Goal: Find specific page/section: Find specific page/section

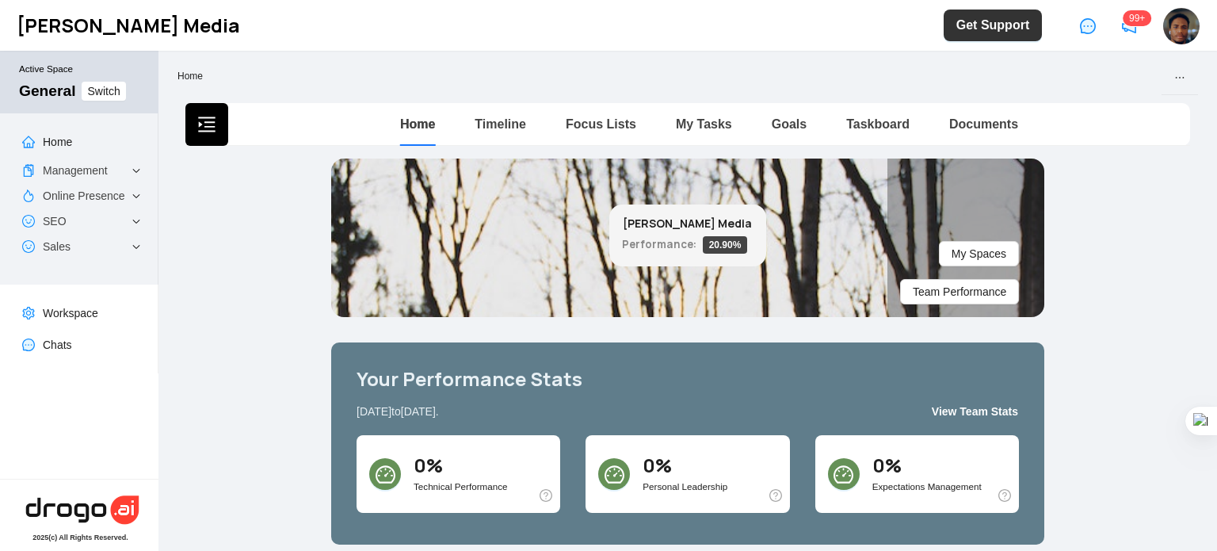
scroll to position [3, 0]
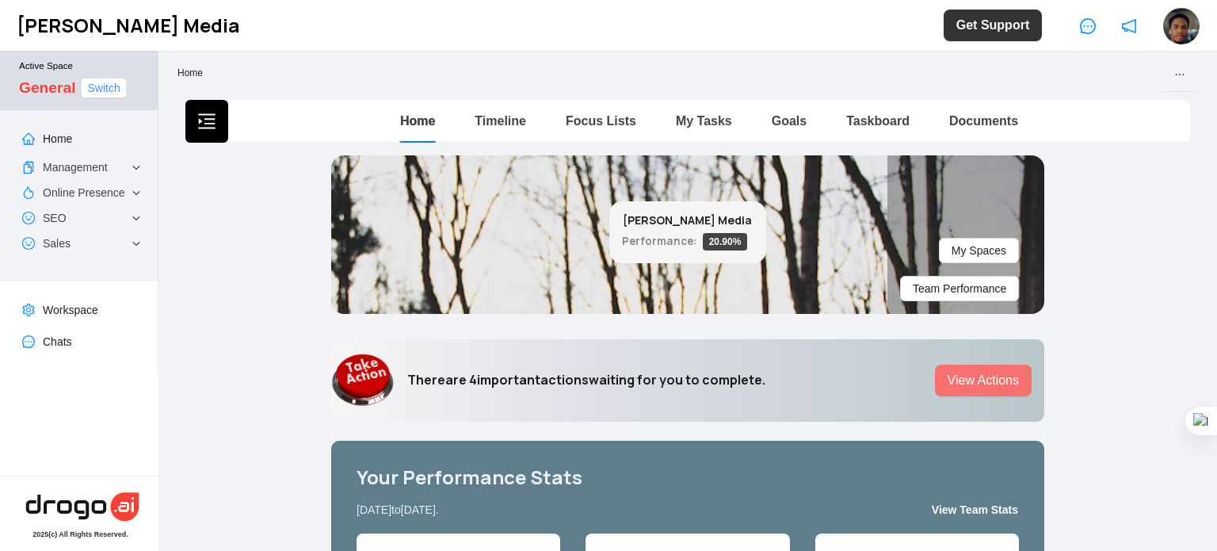
click at [109, 96] on span "Switch" at bounding box center [103, 87] width 32 height 17
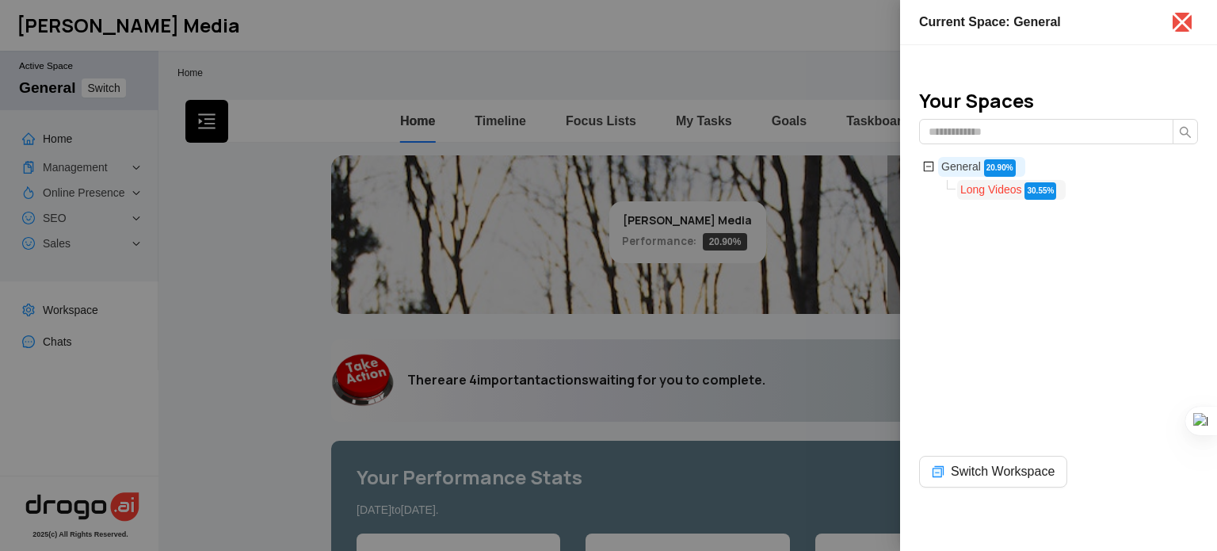
click at [1001, 183] on span "Long Videos" at bounding box center [991, 189] width 62 height 13
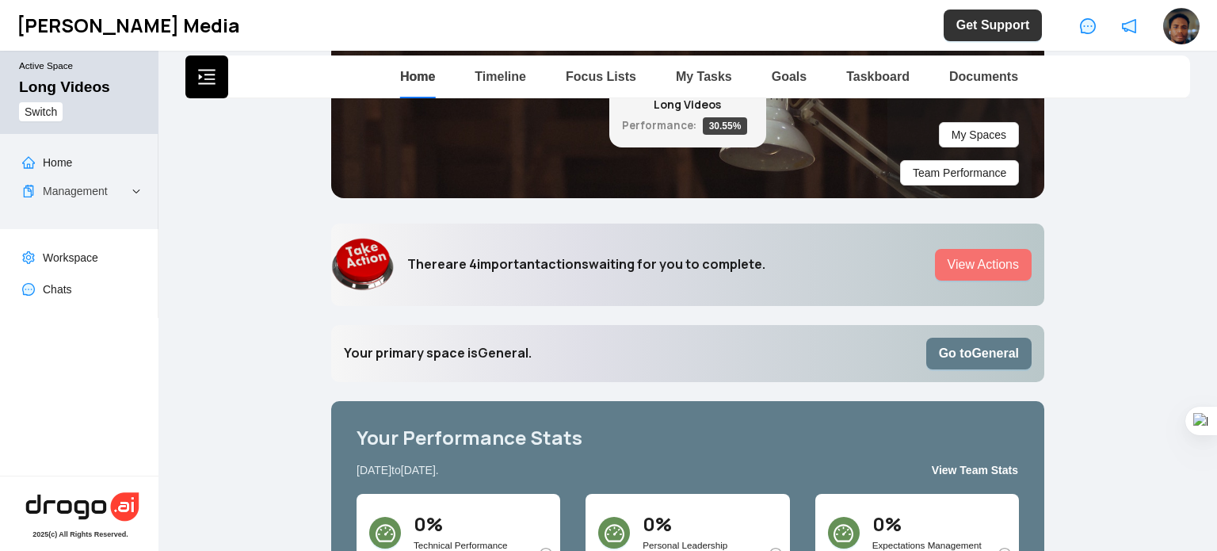
scroll to position [79, 0]
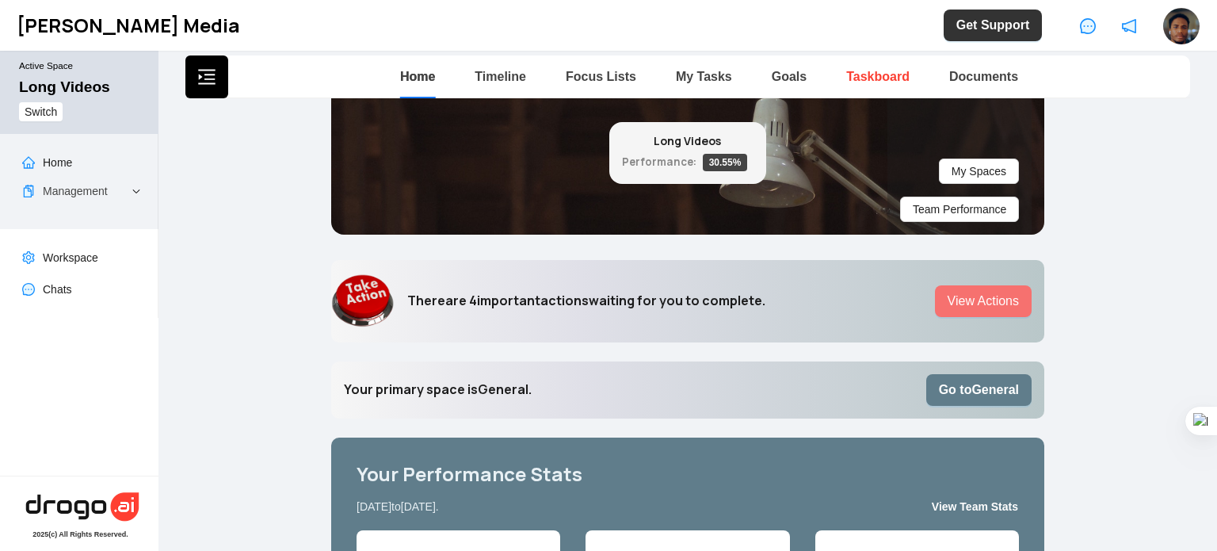
click at [871, 70] on link "Taskboard" at bounding box center [877, 76] width 63 height 13
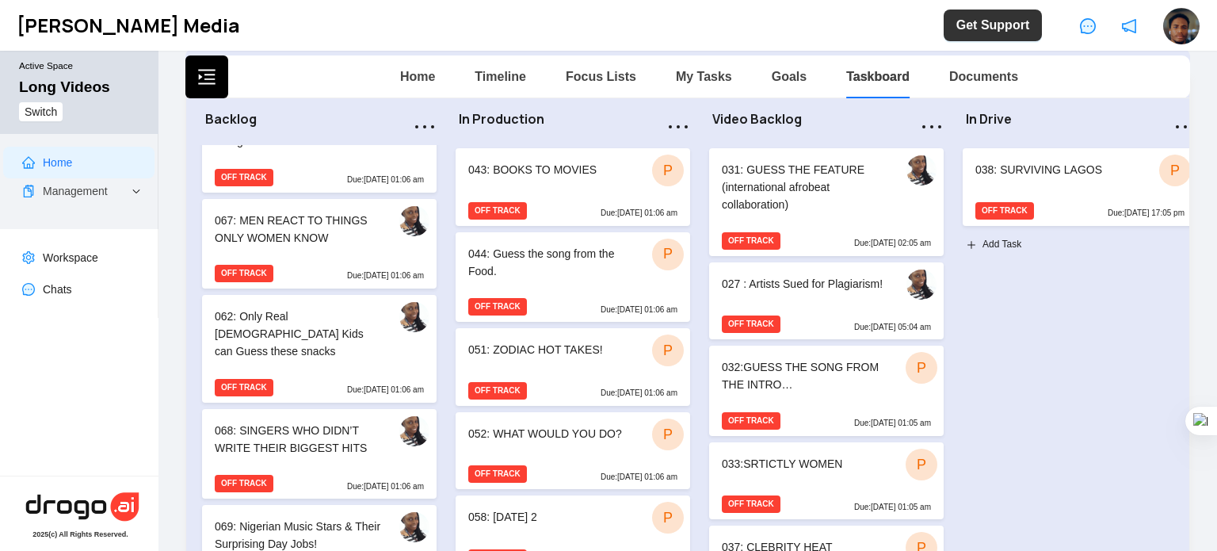
scroll to position [1585, 0]
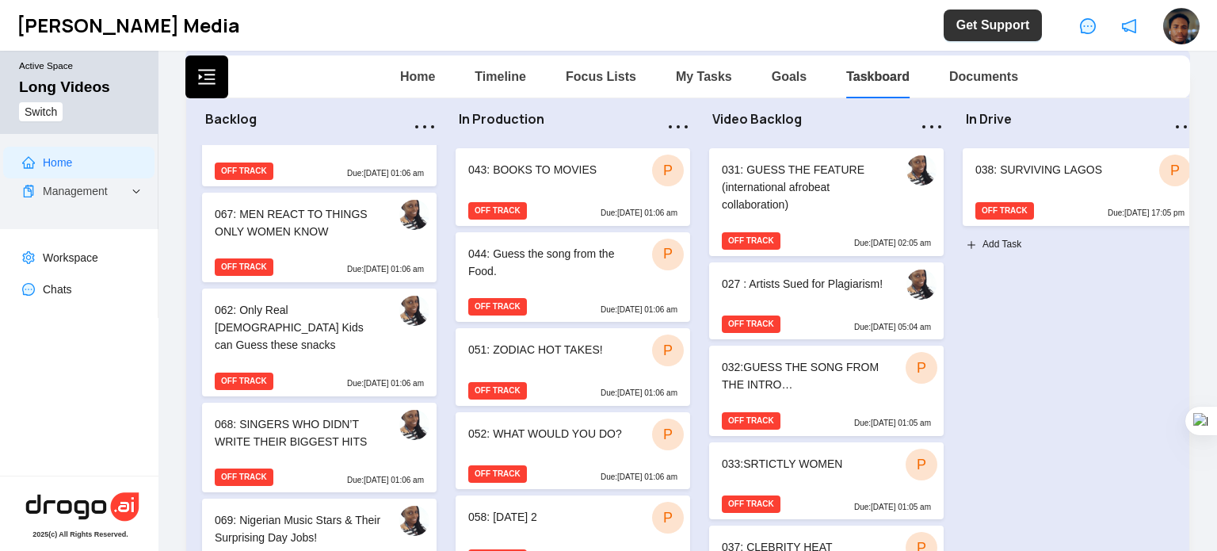
click at [344, 415] on div "068: SINGERS WHO DIDN’T WRITE THEIR BIGGEST HITS" at bounding box center [298, 432] width 167 height 35
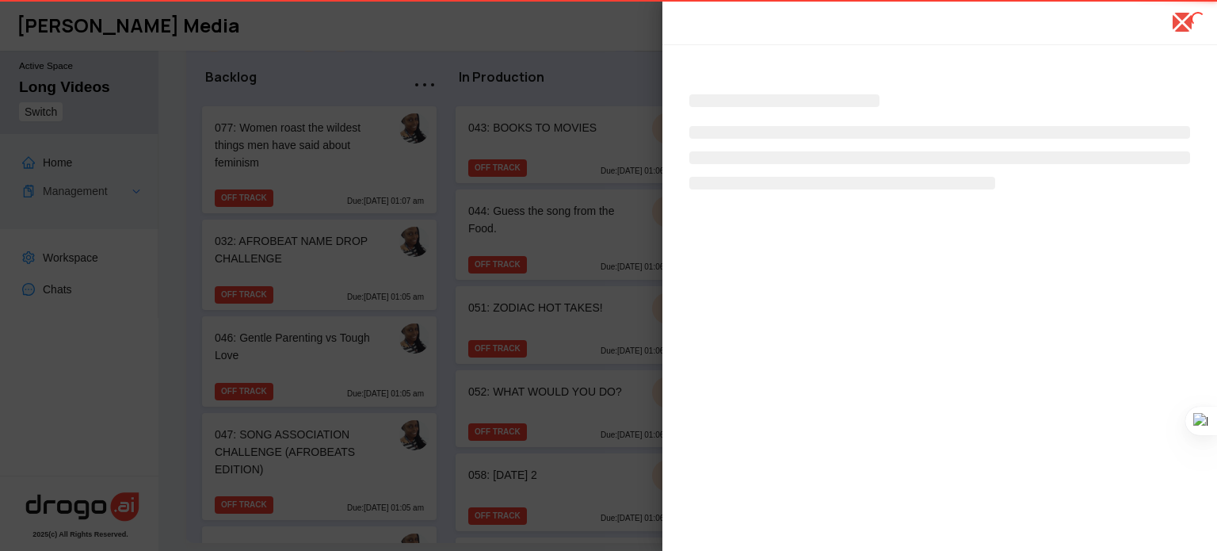
scroll to position [154, 0]
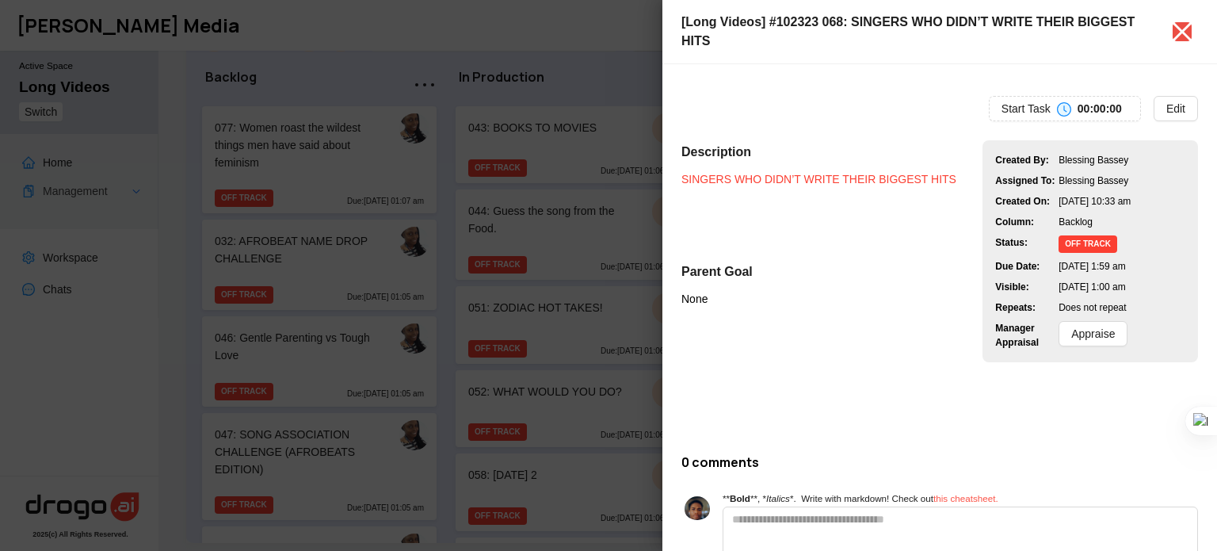
click at [835, 173] on link "SINGERS WHO DIDN’T WRITE THEIR BIGGEST HITS" at bounding box center [818, 179] width 275 height 13
